Goal: Find specific page/section: Find specific page/section

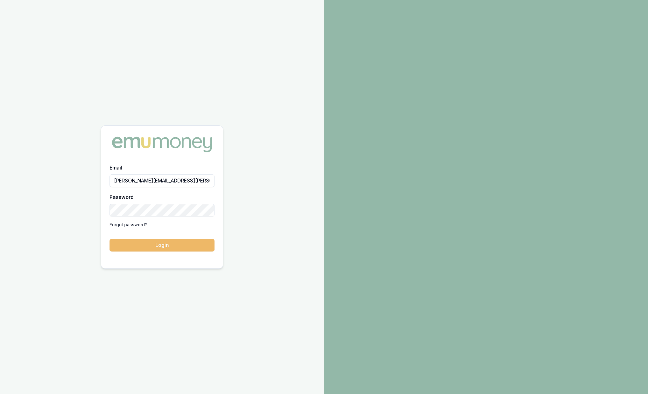
click at [157, 243] on button "Login" at bounding box center [162, 245] width 105 height 13
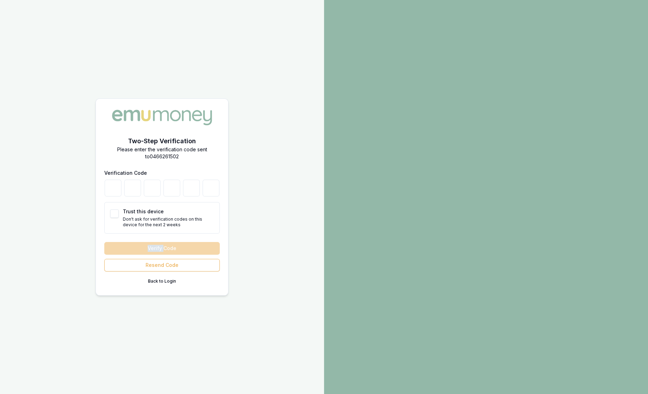
click at [157, 243] on div "Verify Code Resend Code Back to Login" at bounding box center [161, 264] width 115 height 45
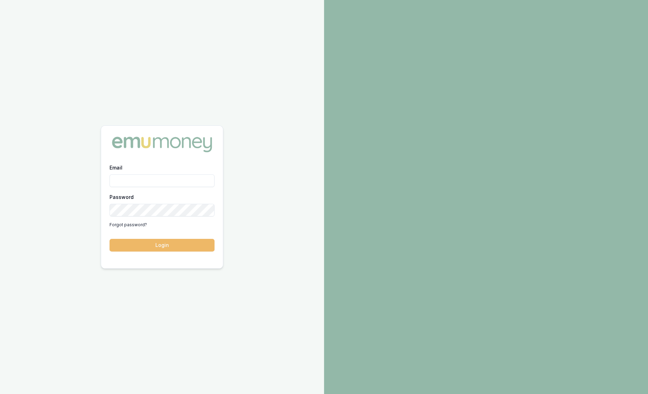
type input "[PERSON_NAME][EMAIL_ADDRESS][PERSON_NAME][DOMAIN_NAME]"
click at [152, 248] on button "Login" at bounding box center [162, 245] width 105 height 13
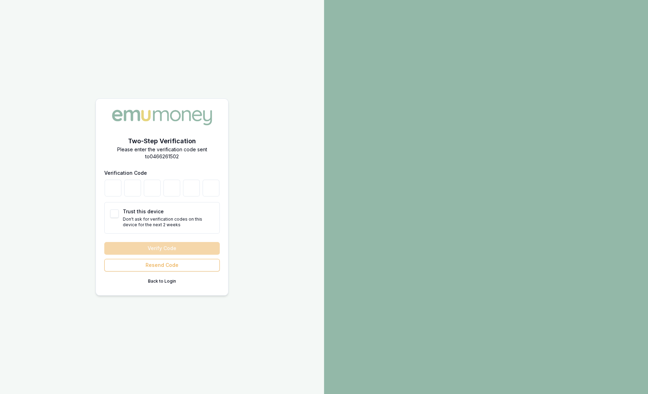
click at [121, 195] on div at bounding box center [161, 188] width 115 height 17
click at [118, 188] on input "number" at bounding box center [113, 188] width 17 height 17
type input "7"
type input "1"
type input "5"
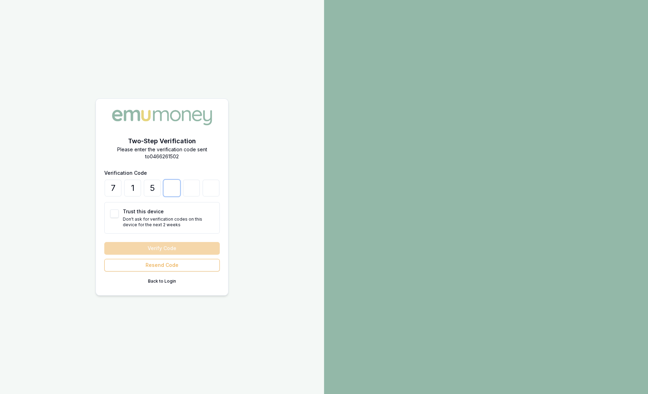
type input "6"
type input "9"
type input "7"
click at [168, 245] on button "Verify Code" at bounding box center [161, 248] width 115 height 13
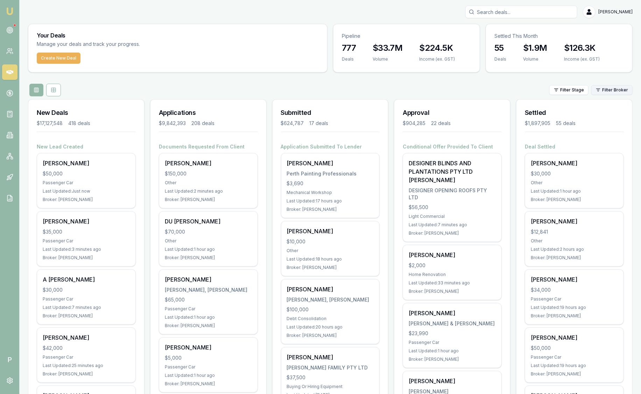
click at [625, 92] on html "Emu Broker P Sam Crouch Toggle Menu Your Deals Manage your deals and track your…" at bounding box center [320, 197] width 641 height 394
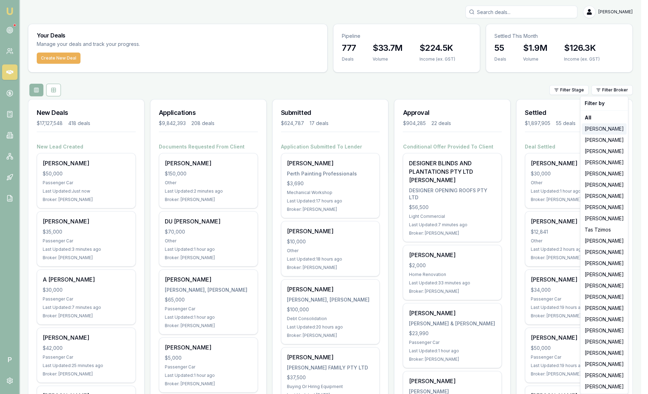
click at [593, 124] on div "[PERSON_NAME]" at bounding box center [604, 128] width 45 height 11
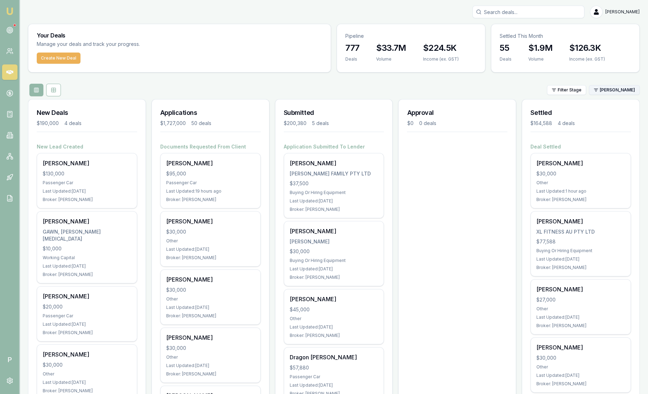
click at [602, 93] on html "Emu Broker P Sam Crouch Toggle Menu Your Deals Manage your deals and track your…" at bounding box center [324, 197] width 648 height 394
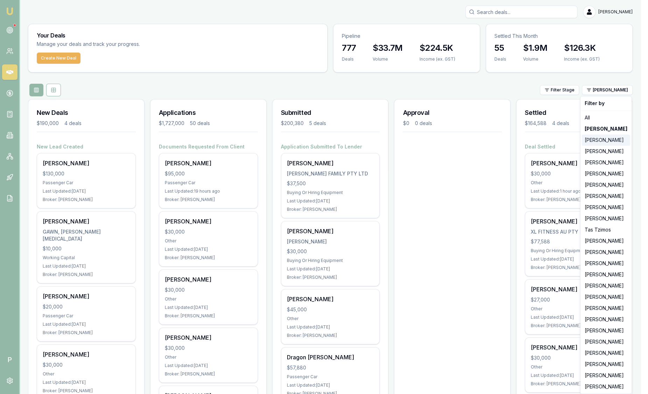
click at [596, 136] on div "[PERSON_NAME]" at bounding box center [606, 139] width 48 height 11
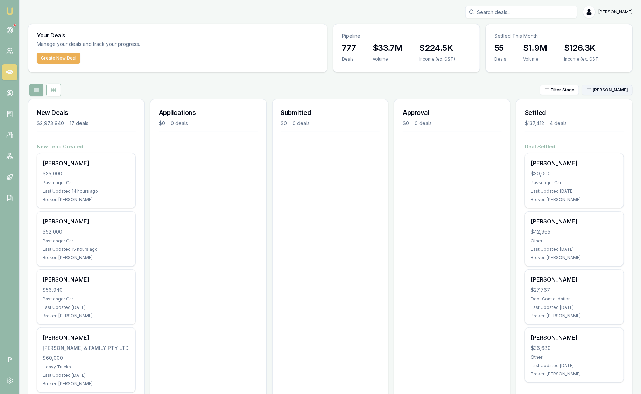
click at [607, 87] on html "Emu Broker P Sam Crouch Toggle Menu Your Deals Manage your deals and track your…" at bounding box center [320, 197] width 641 height 394
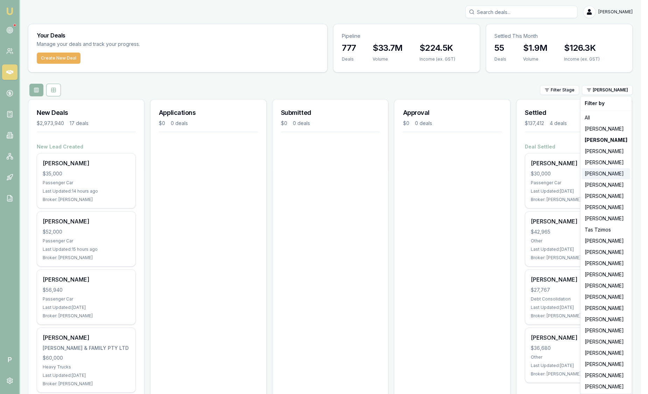
click at [597, 175] on div "[PERSON_NAME]" at bounding box center [606, 173] width 48 height 11
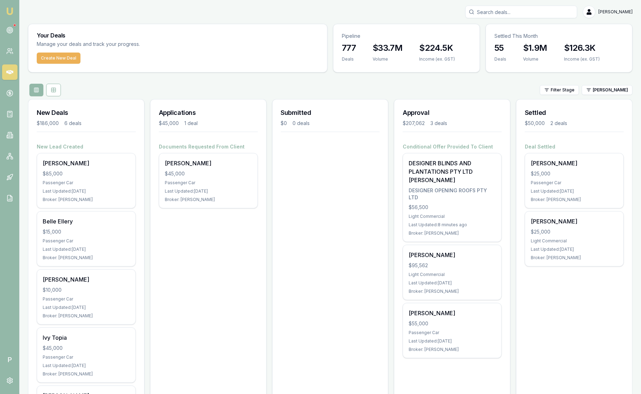
click at [597, 175] on div "$25,000" at bounding box center [574, 173] width 87 height 7
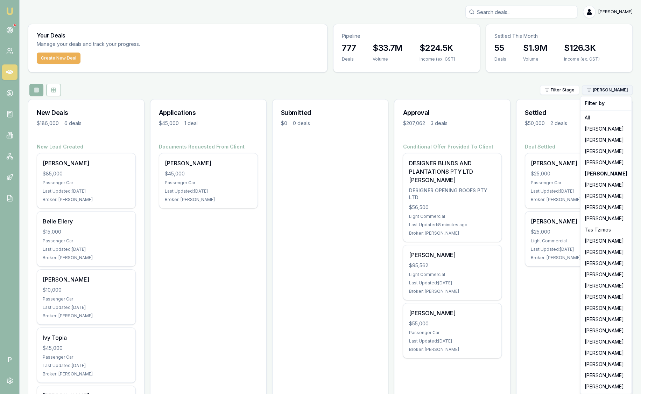
click at [622, 91] on html "Emu Broker P Sam Crouch Toggle Menu Your Deals Manage your deals and track your…" at bounding box center [324, 197] width 648 height 394
click at [612, 199] on div "[PERSON_NAME]" at bounding box center [606, 195] width 48 height 11
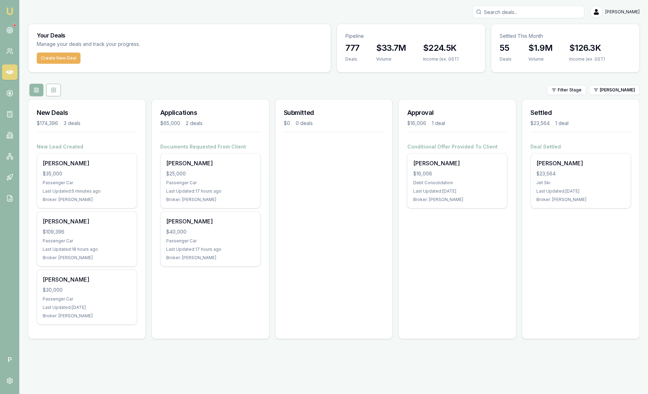
click at [612, 199] on div "Broker: [PERSON_NAME]" at bounding box center [581, 200] width 89 height 6
click at [616, 93] on html "Emu Broker P Sam Crouch Toggle Menu Your Deals Manage your deals and track your…" at bounding box center [324, 197] width 648 height 394
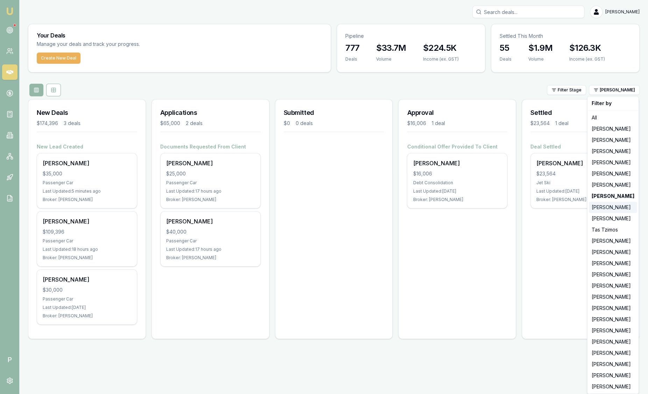
click at [605, 208] on div "[PERSON_NAME]" at bounding box center [613, 207] width 48 height 11
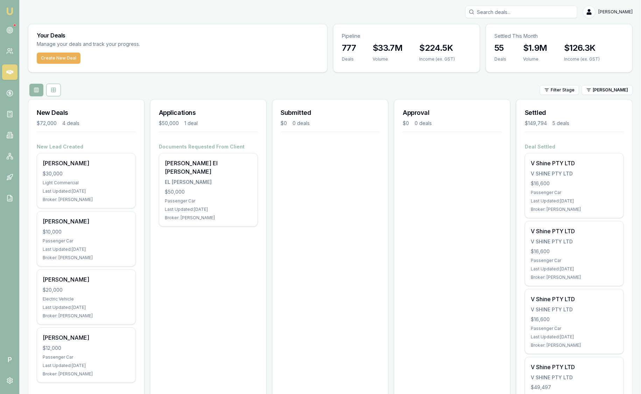
click at [605, 208] on div "Broker: [PERSON_NAME]" at bounding box center [574, 209] width 87 height 6
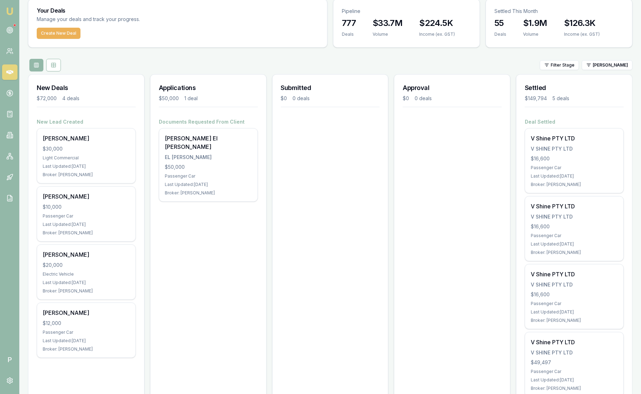
scroll to position [25, 0]
click at [599, 64] on html "Emu Broker P Sam Crouch Toggle Menu Your Deals Manage your deals and track your…" at bounding box center [320, 172] width 641 height 394
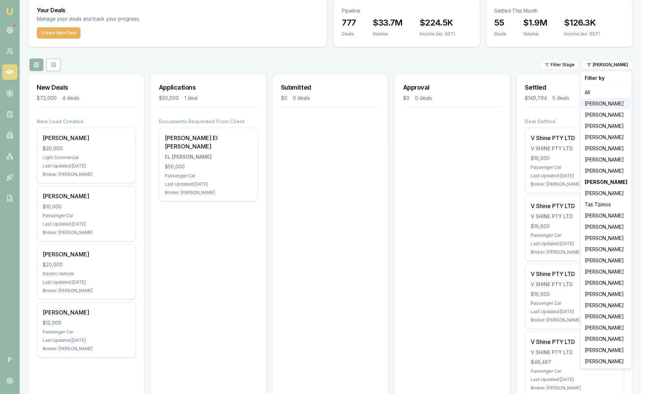
click at [596, 101] on div "[PERSON_NAME]" at bounding box center [606, 103] width 48 height 11
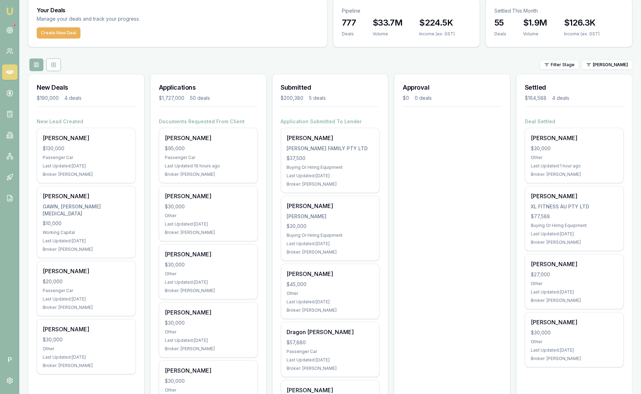
scroll to position [29, 0]
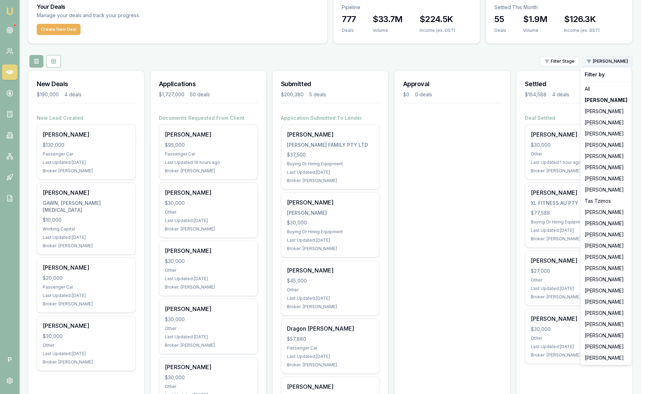
click at [601, 58] on html "Emu Broker P Sam Crouch Toggle Menu Your Deals Manage your deals and track your…" at bounding box center [324, 168] width 648 height 394
click at [604, 142] on div "[PERSON_NAME]" at bounding box center [606, 144] width 48 height 11
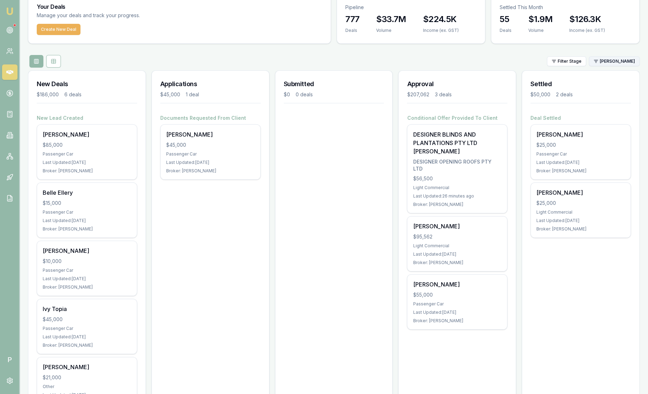
click at [613, 64] on html "Emu Broker P Sam Crouch Toggle Menu Your Deals Manage your deals and track your…" at bounding box center [324, 168] width 648 height 394
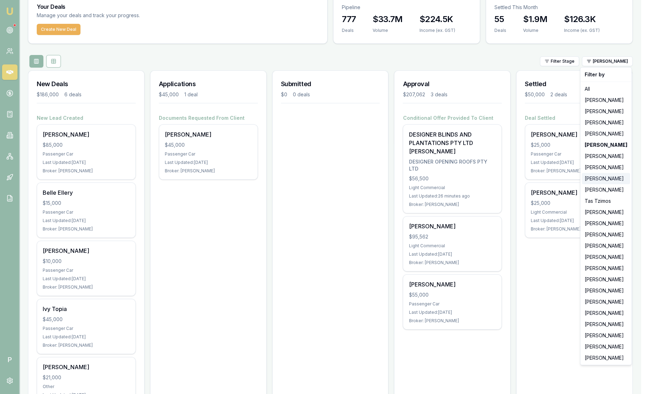
click at [610, 179] on div "[PERSON_NAME]" at bounding box center [606, 178] width 48 height 11
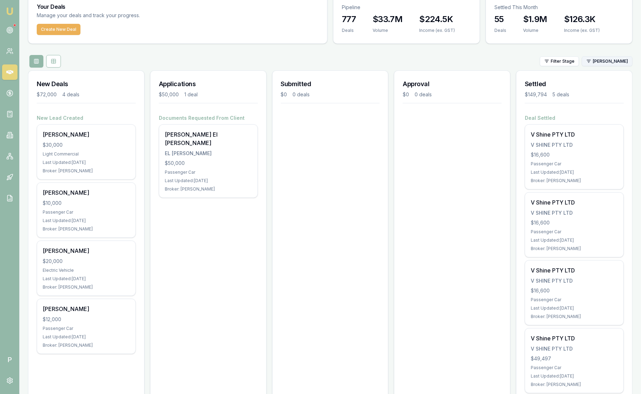
click at [617, 62] on html "Emu Broker P Sam Crouch Toggle Menu Your Deals Manage your deals and track your…" at bounding box center [320, 168] width 641 height 394
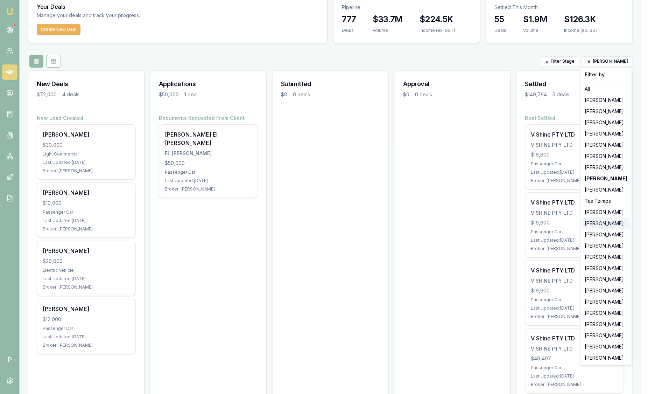
click at [606, 222] on div "[PERSON_NAME]" at bounding box center [606, 223] width 48 height 11
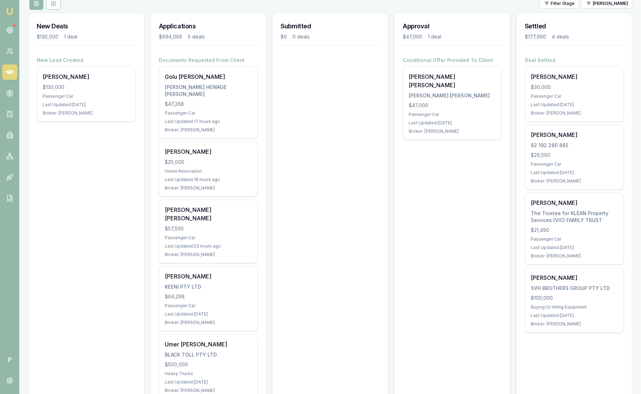
scroll to position [0, 0]
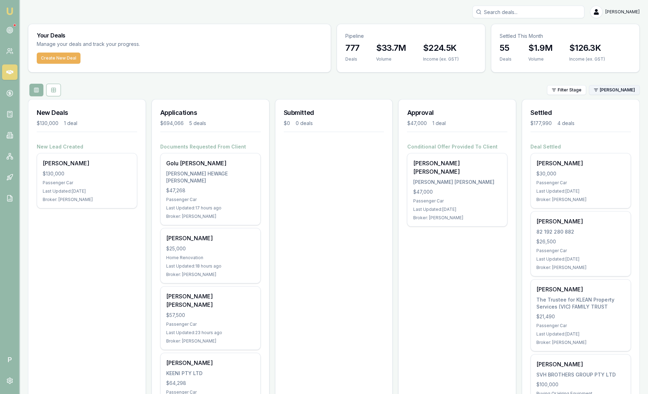
click at [623, 91] on html "Emu Broker P Sam Crouch Toggle Menu Your Deals Manage your deals and track your…" at bounding box center [324, 197] width 648 height 394
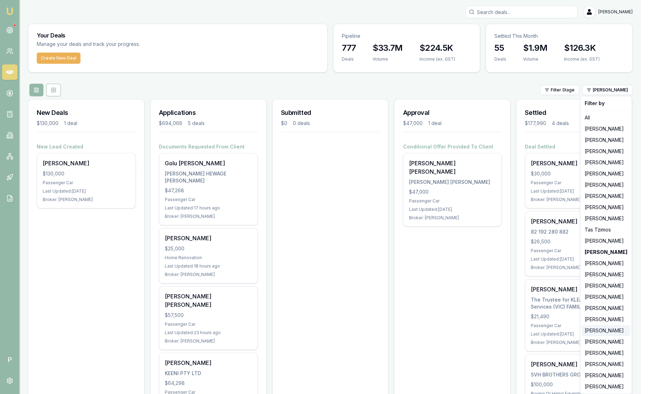
click at [613, 333] on div "[PERSON_NAME]" at bounding box center [606, 330] width 48 height 11
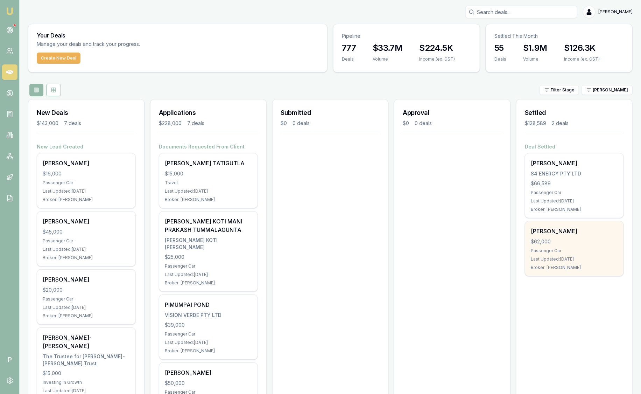
drag, startPoint x: 612, startPoint y: 309, endPoint x: 608, endPoint y: 247, distance: 62.4
click at [608, 247] on div "Settled $128,589 2 deals Deal Settled SIVASHANMUGAM RAMAIYAN S4 ENERGY PTY LTD …" at bounding box center [574, 362] width 117 height 527
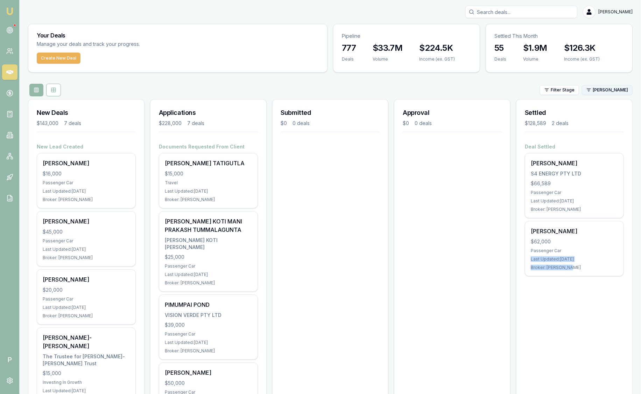
click at [615, 94] on html "Emu Broker P Sam Crouch Toggle Menu Your Deals Manage your deals and track your…" at bounding box center [320, 197] width 641 height 394
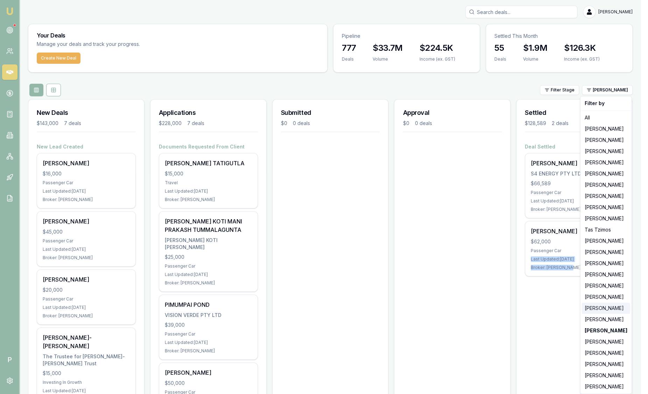
click at [611, 308] on div "[PERSON_NAME]" at bounding box center [606, 307] width 48 height 11
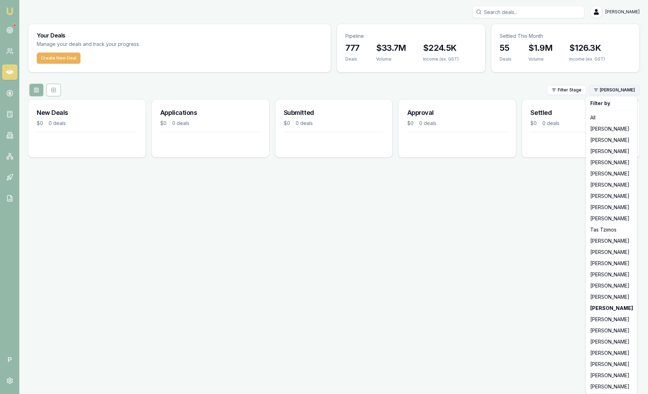
click at [614, 87] on html "Emu Broker P Sam Crouch Toggle Menu Your Deals Manage your deals and track your…" at bounding box center [324, 197] width 648 height 394
click at [613, 294] on div "[PERSON_NAME]" at bounding box center [611, 296] width 48 height 11
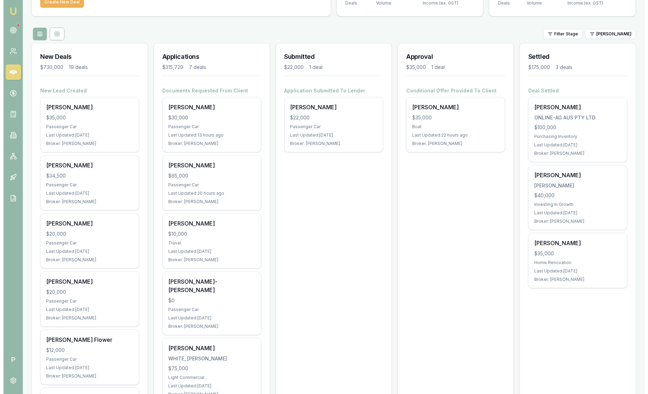
scroll to position [56, 0]
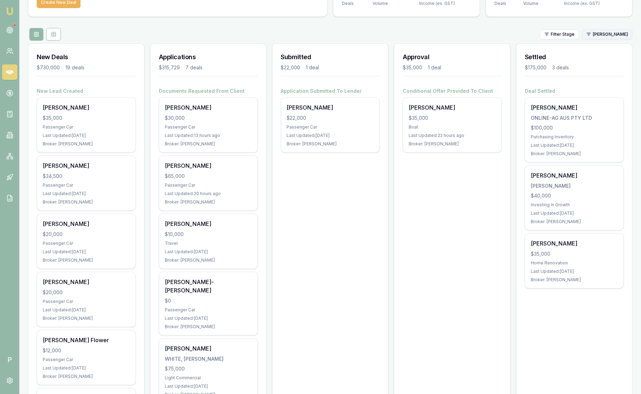
click at [612, 34] on html "Emu Broker P Sam Crouch Toggle Menu Your Deals Manage your deals and track your…" at bounding box center [320, 141] width 641 height 394
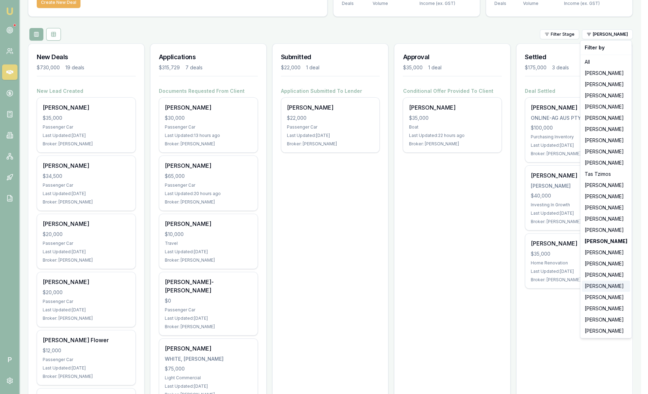
click at [604, 285] on div "[PERSON_NAME]" at bounding box center [606, 285] width 48 height 11
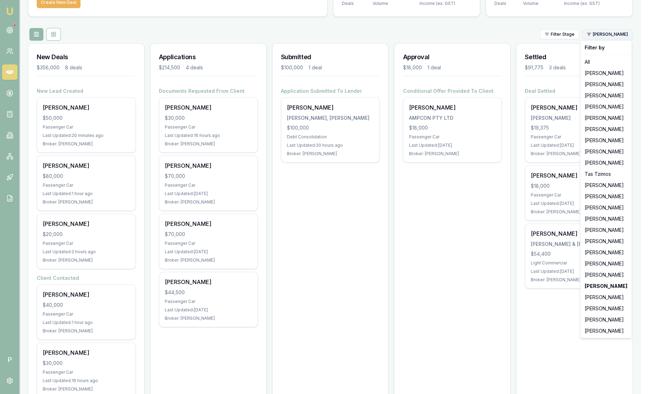
click at [615, 35] on html "Emu Broker P Sam Crouch Toggle Menu Your Deals Manage your deals and track your…" at bounding box center [324, 141] width 648 height 394
click at [604, 298] on div "[PERSON_NAME]" at bounding box center [606, 297] width 48 height 11
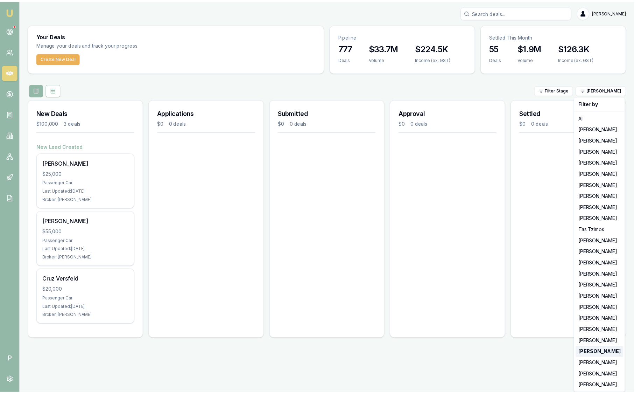
scroll to position [0, 0]
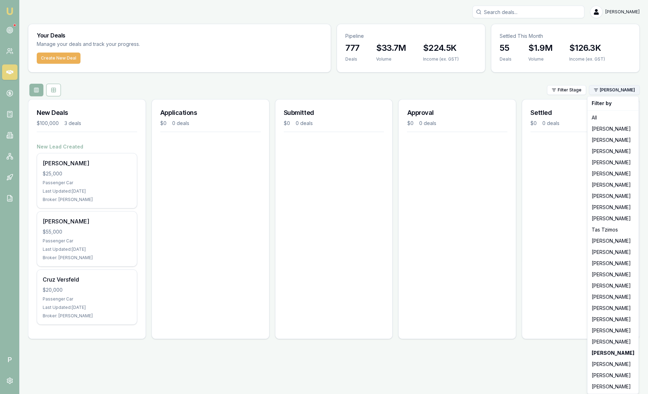
click at [609, 87] on html "Emu Broker P Sam Crouch Toggle Menu Your Deals Manage your deals and track your…" at bounding box center [324, 197] width 648 height 394
click at [608, 362] on div "[PERSON_NAME]" at bounding box center [613, 363] width 48 height 11
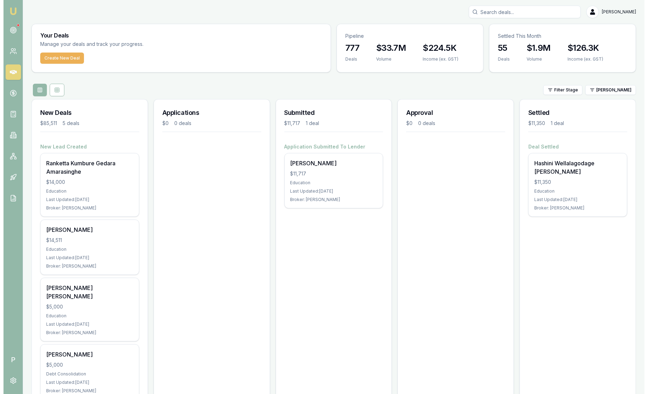
scroll to position [80, 0]
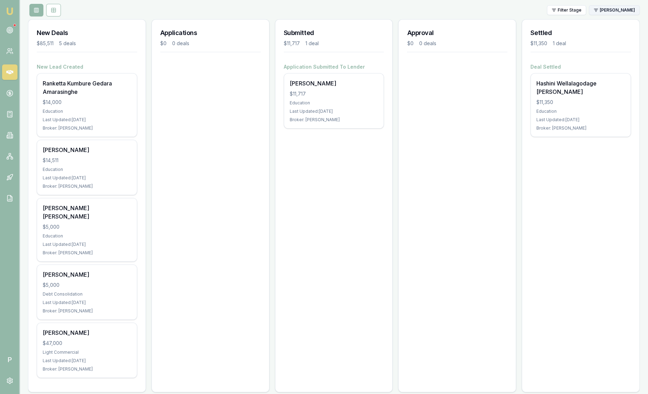
click at [616, 10] on html "Emu Broker P Sam Crouch Toggle Menu Your Deals Manage your deals and track your…" at bounding box center [324, 117] width 648 height 394
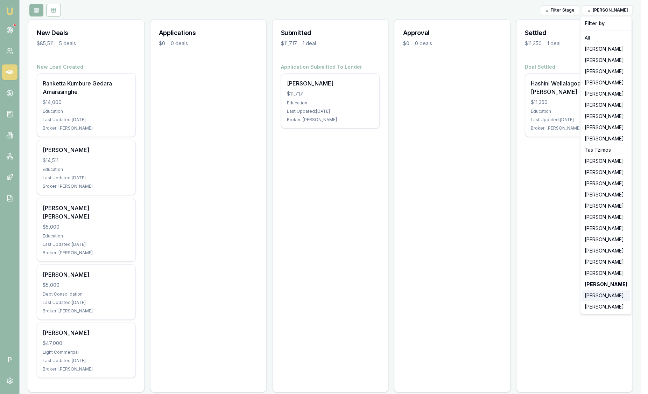
click at [611, 296] on div "[PERSON_NAME]" at bounding box center [606, 295] width 48 height 11
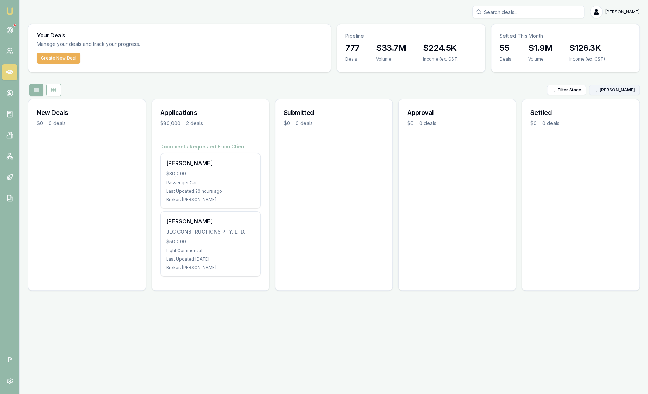
click at [613, 90] on html "Emu Broker P Sam Crouch Toggle Menu Your Deals Manage your deals and track your…" at bounding box center [324, 197] width 648 height 394
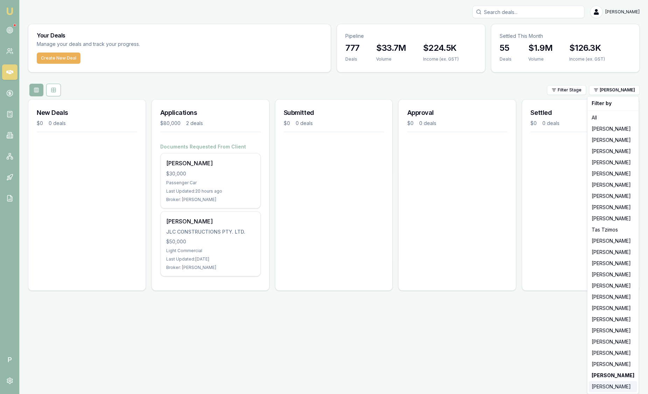
click at [604, 387] on div "[PERSON_NAME]" at bounding box center [613, 386] width 48 height 11
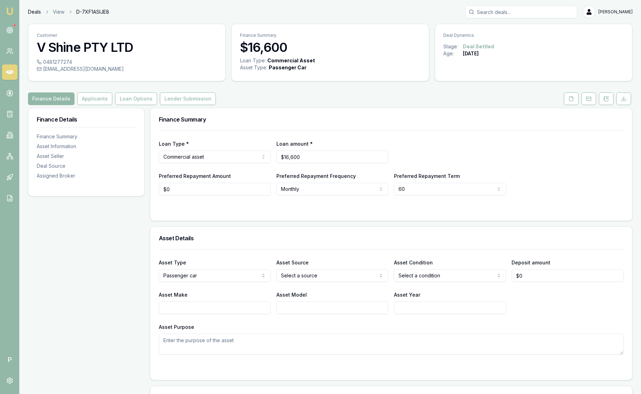
click at [37, 13] on link "Deals" at bounding box center [34, 11] width 13 height 7
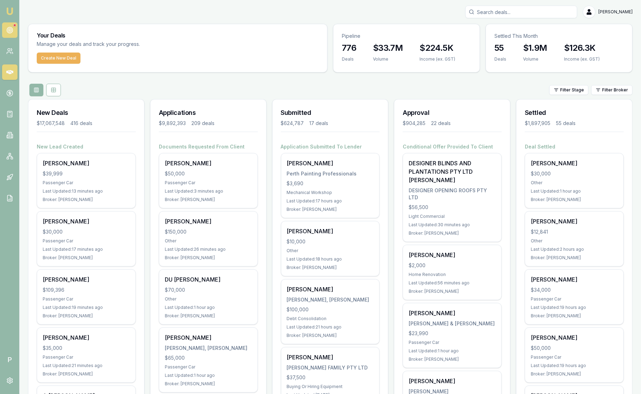
click at [10, 28] on circle at bounding box center [9, 29] width 3 height 3
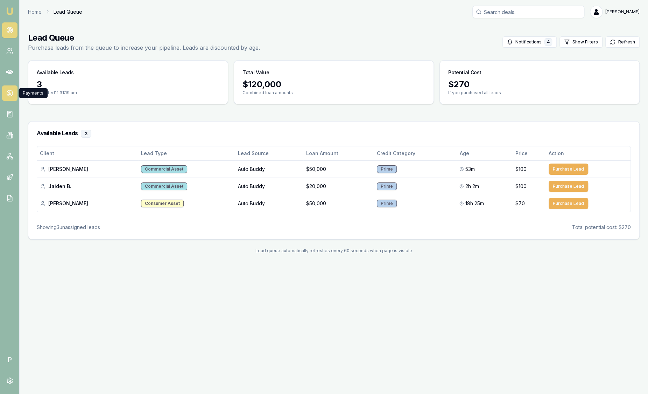
click at [11, 91] on icon at bounding box center [9, 93] width 7 height 7
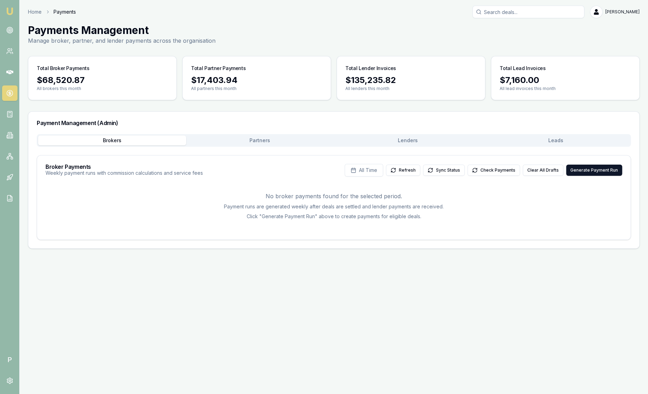
click at [590, 141] on button "Leads" at bounding box center [556, 140] width 148 height 10
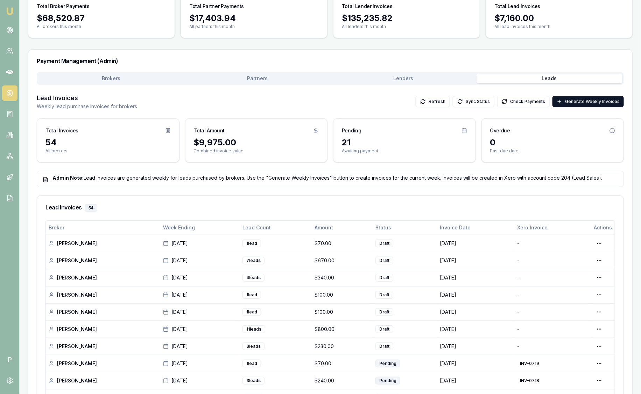
scroll to position [64, 0]
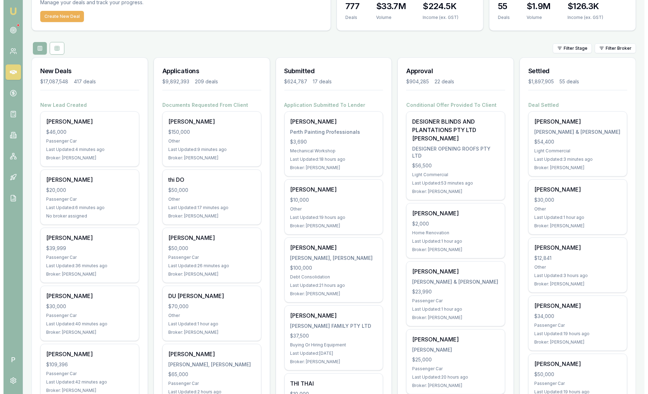
scroll to position [42, 0]
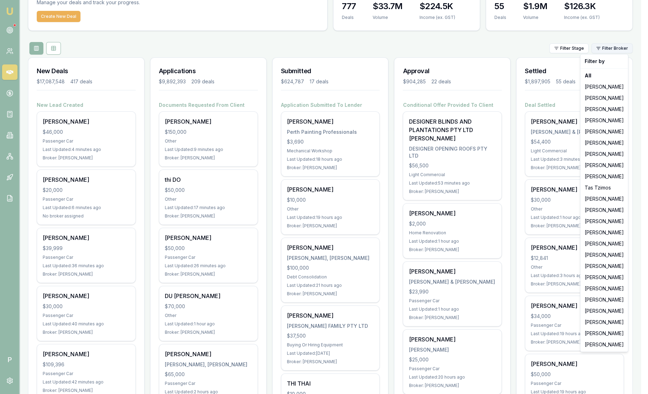
click at [620, 48] on html "Emu Broker P [PERSON_NAME] Toggle Menu Your Deals Manage your deals and track y…" at bounding box center [324, 155] width 648 height 394
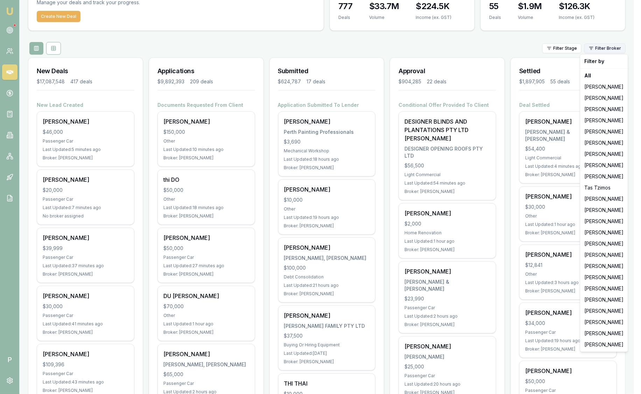
click at [620, 51] on html "Emu Broker P [PERSON_NAME] Toggle Menu Your Deals Manage your deals and track y…" at bounding box center [320, 155] width 641 height 394
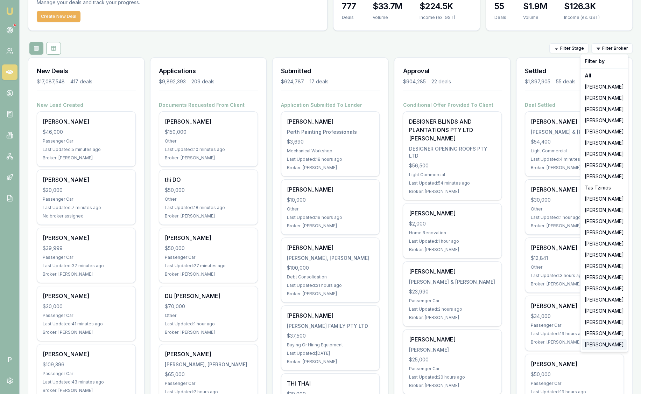
click at [588, 343] on div "[PERSON_NAME]" at bounding box center [604, 344] width 45 height 11
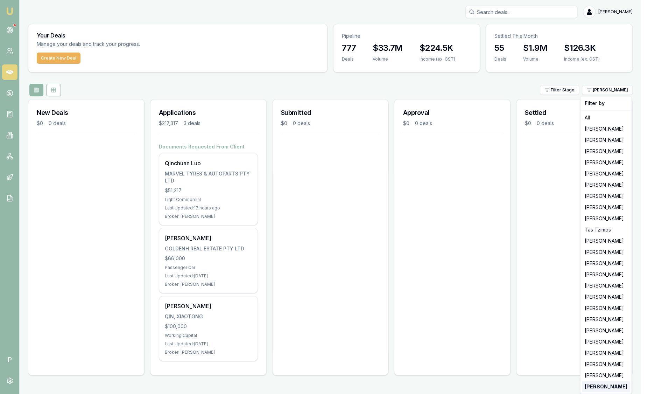
scroll to position [0, 0]
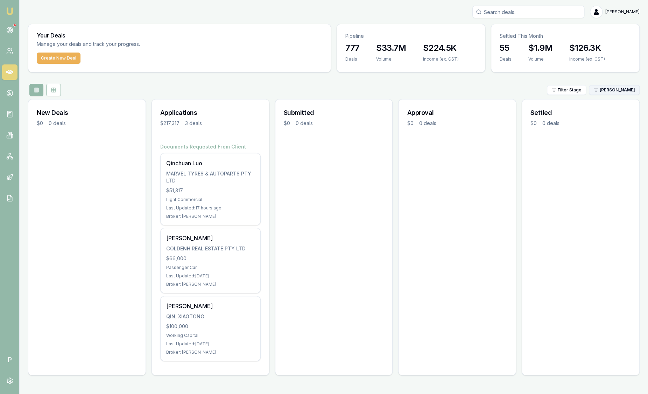
click at [613, 90] on html "Emu Broker P [PERSON_NAME] Toggle Menu Your Deals Manage your deals and track y…" at bounding box center [324, 197] width 648 height 394
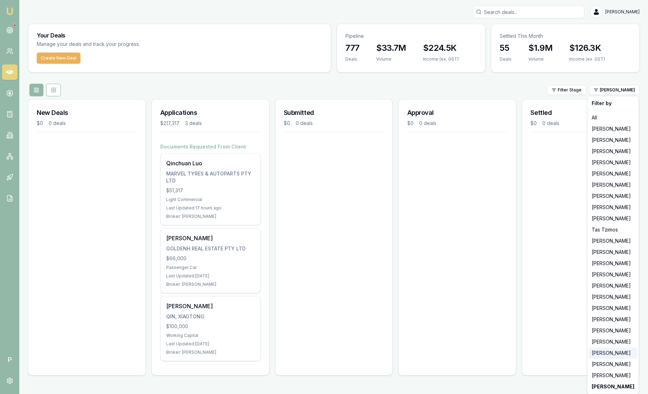
click at [610, 350] on div "[PERSON_NAME]" at bounding box center [613, 352] width 48 height 11
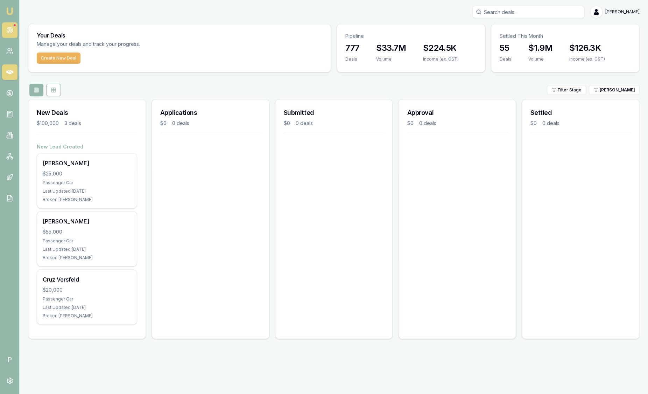
click at [12, 32] on circle at bounding box center [10, 30] width 6 height 6
